Goal: Task Accomplishment & Management: Manage account settings

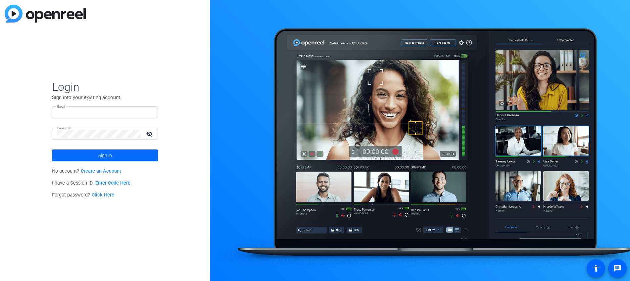
type input "[EMAIL_ADDRESS][DOMAIN_NAME]"
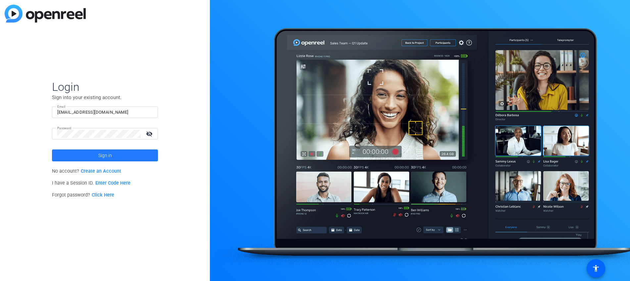
click at [98, 156] on span "Sign in" at bounding box center [105, 155] width 14 height 17
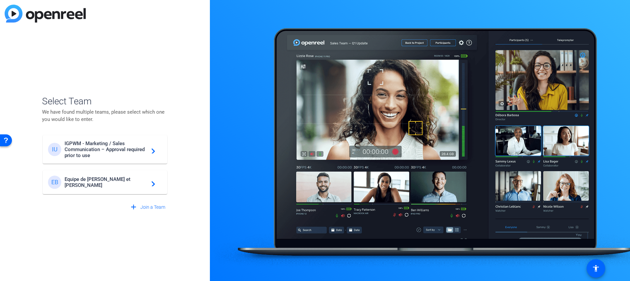
click at [69, 148] on span "IGPWM - Marketing / Sales Communication – Approval required prior to use" at bounding box center [106, 149] width 83 height 18
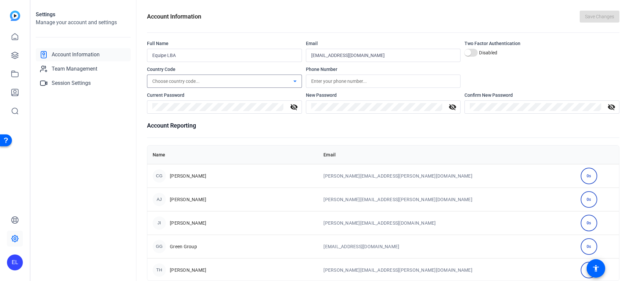
click at [228, 81] on div "Choose country code..." at bounding box center [222, 81] width 141 height 8
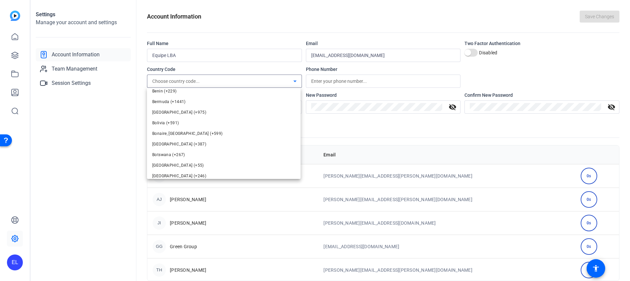
scroll to position [364, 0]
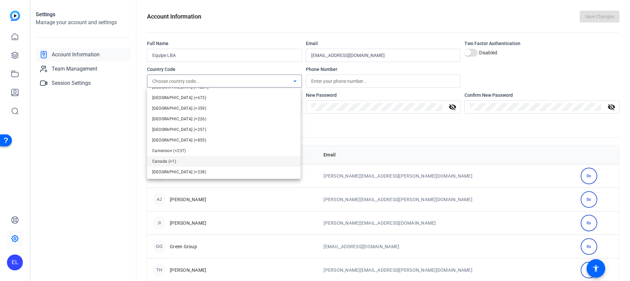
click at [170, 162] on span "Canada (+1)" at bounding box center [164, 161] width 24 height 8
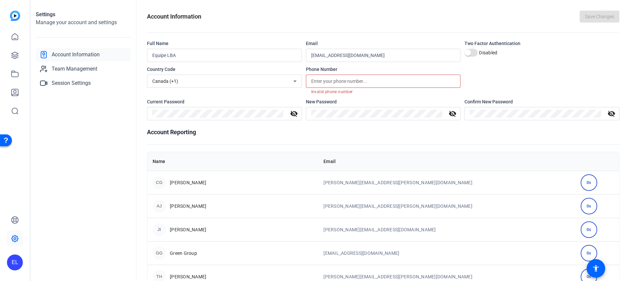
click at [326, 80] on input "text" at bounding box center [383, 81] width 144 height 8
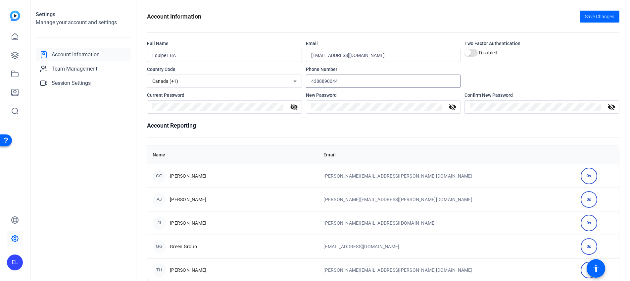
type input "4388890044"
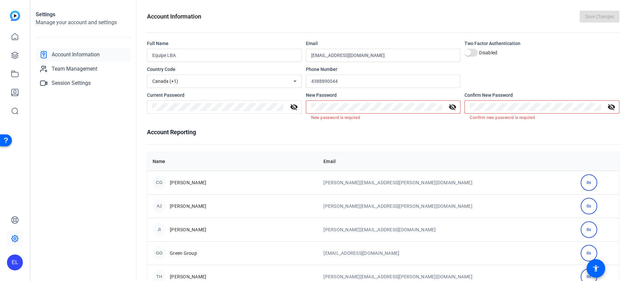
click at [295, 107] on mat-icon "visibility_off" at bounding box center [294, 107] width 16 height 8
click at [118, 100] on openreel-new-settings "Settings Manage your account and settings Account Information Team Management S…" at bounding box center [330, 140] width 600 height 281
click at [238, 100] on div "Current Password visibility New Password visibility_off Confirm New Password vi…" at bounding box center [383, 106] width 473 height 28
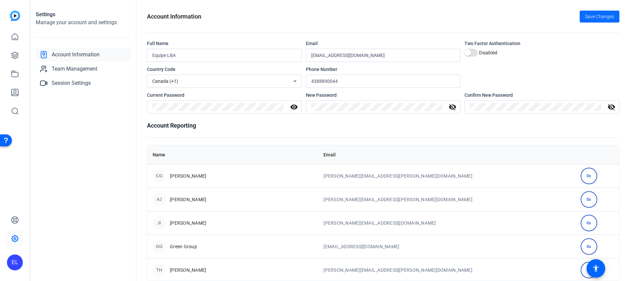
click at [597, 15] on span "Save Changes" at bounding box center [599, 16] width 29 height 7
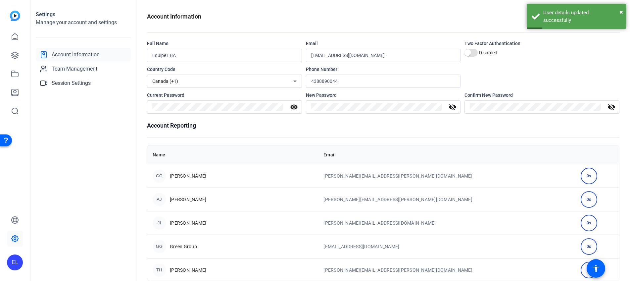
scroll to position [11, 0]
